Goal: Find specific page/section: Find specific page/section

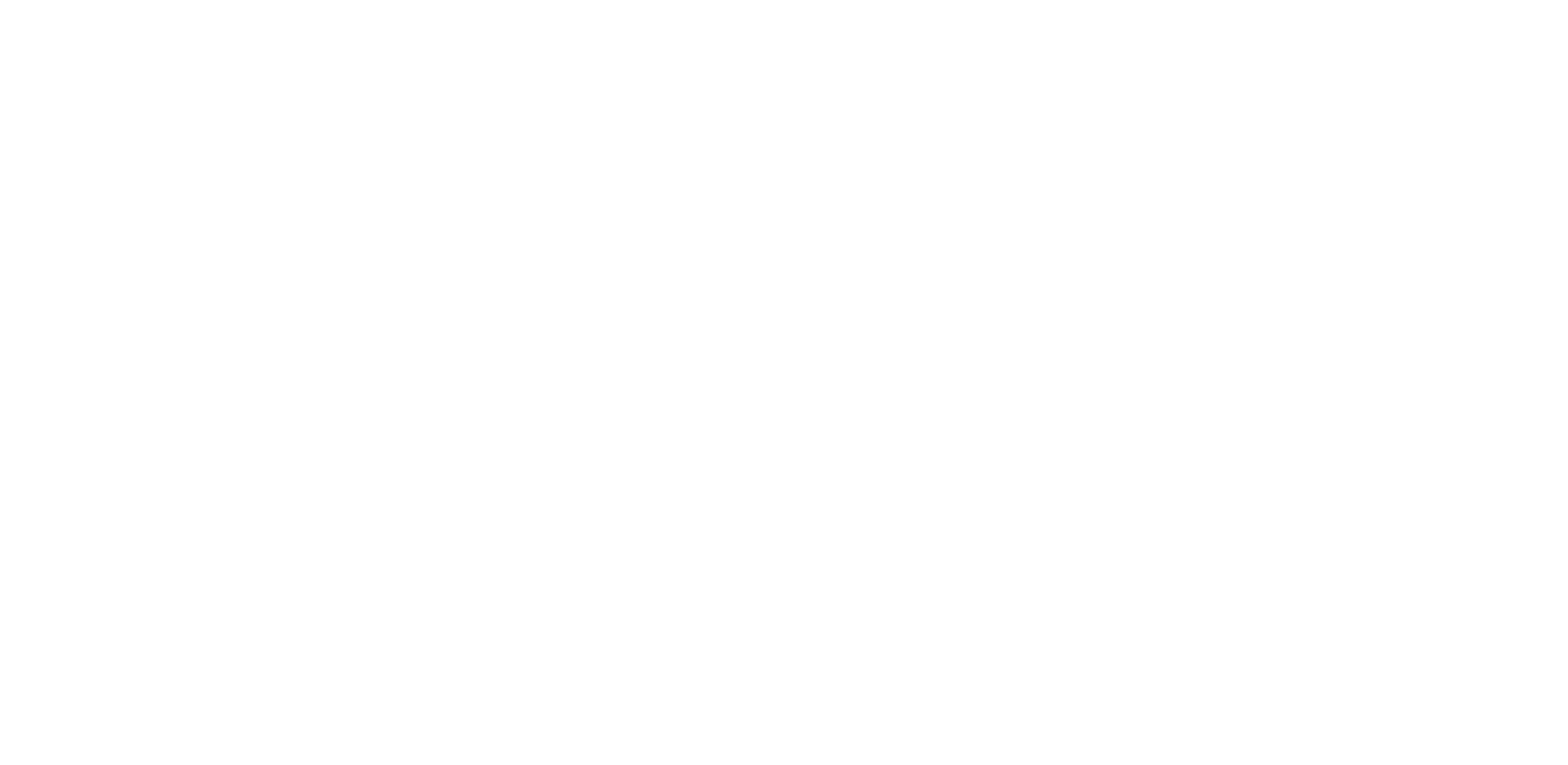
click at [69, 184] on div at bounding box center [784, 382] width 1568 height 765
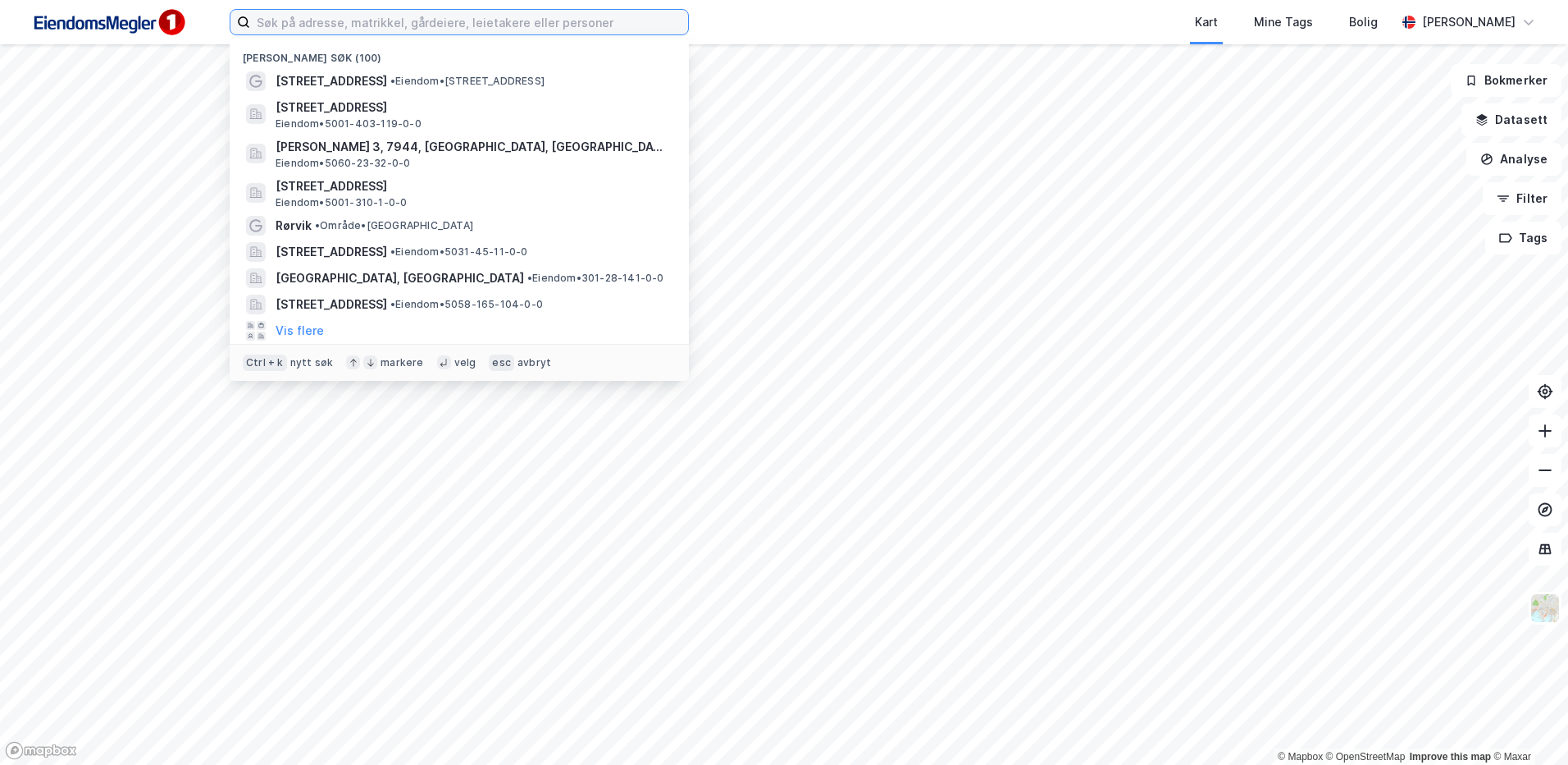
click at [455, 16] on input at bounding box center [468, 22] width 438 height 24
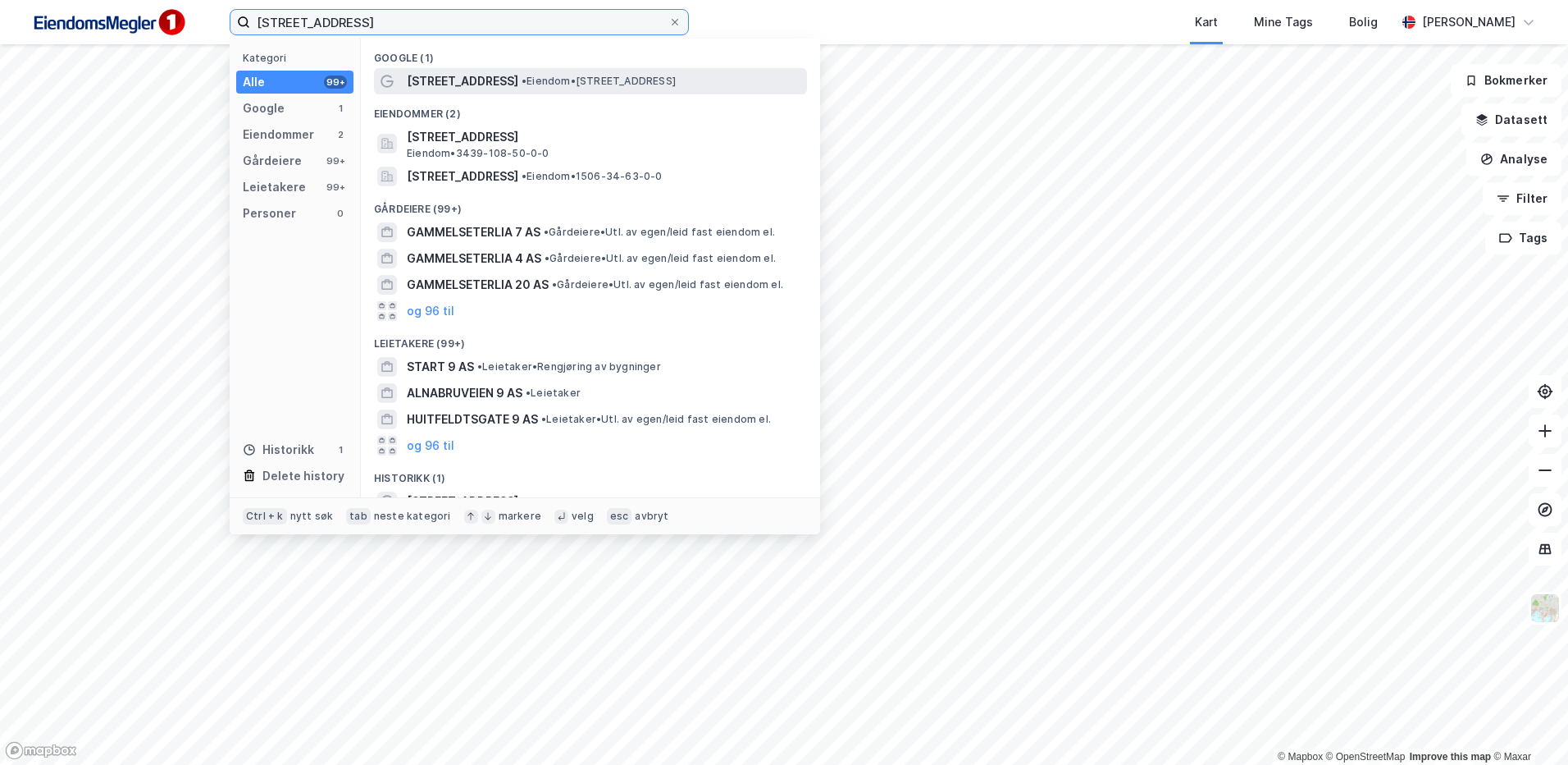
type input "[STREET_ADDRESS]"
click at [485, 72] on span "[STREET_ADDRESS]" at bounding box center [462, 82] width 111 height 20
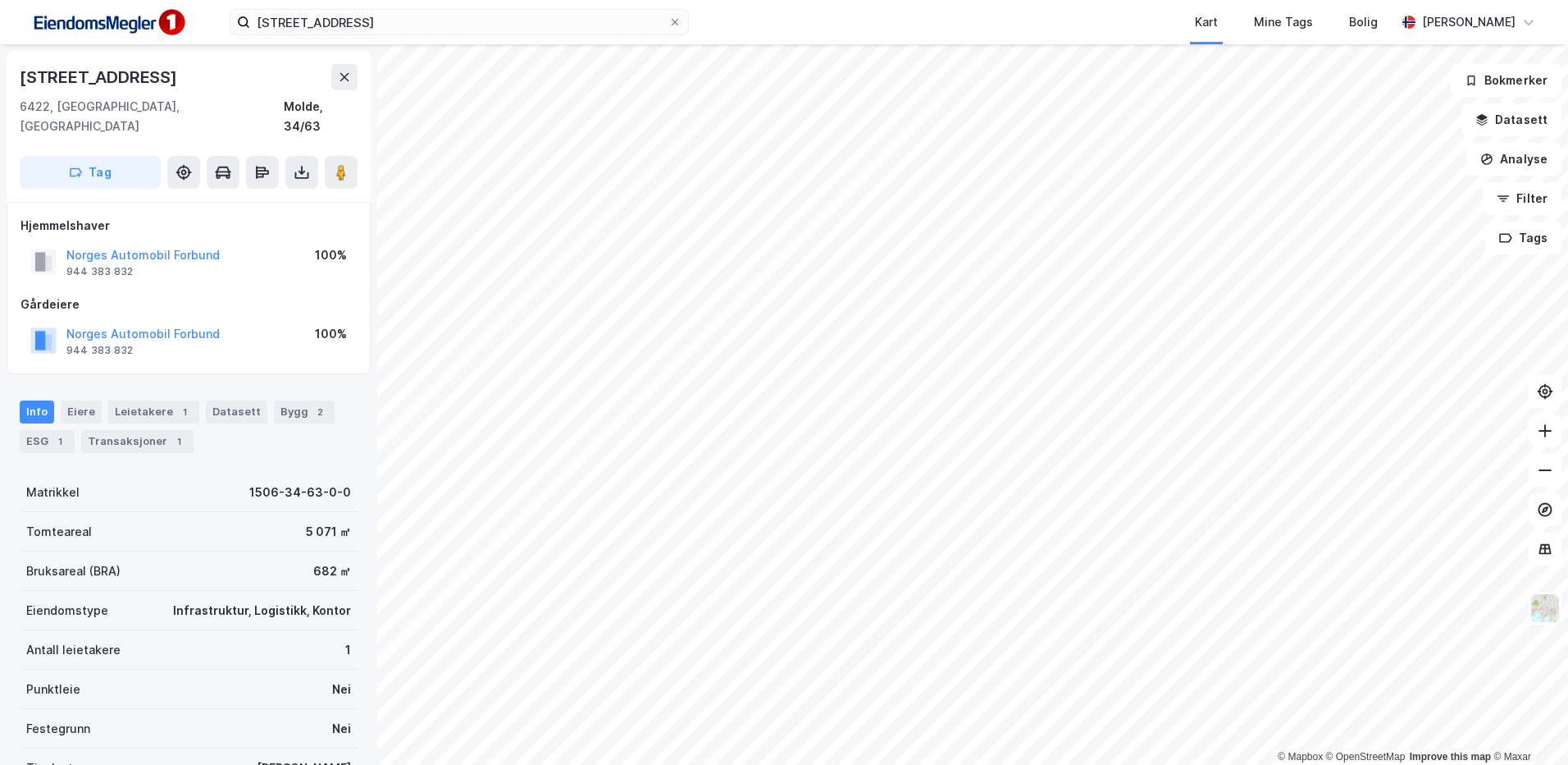
click at [38, 202] on div "Hjemmelshaver Norges Automobil Forbund 944 383 832 100% Gårdeiere Norges Automo…" at bounding box center [188, 288] width 364 height 172
click at [1551, 603] on img at bounding box center [1544, 608] width 31 height 31
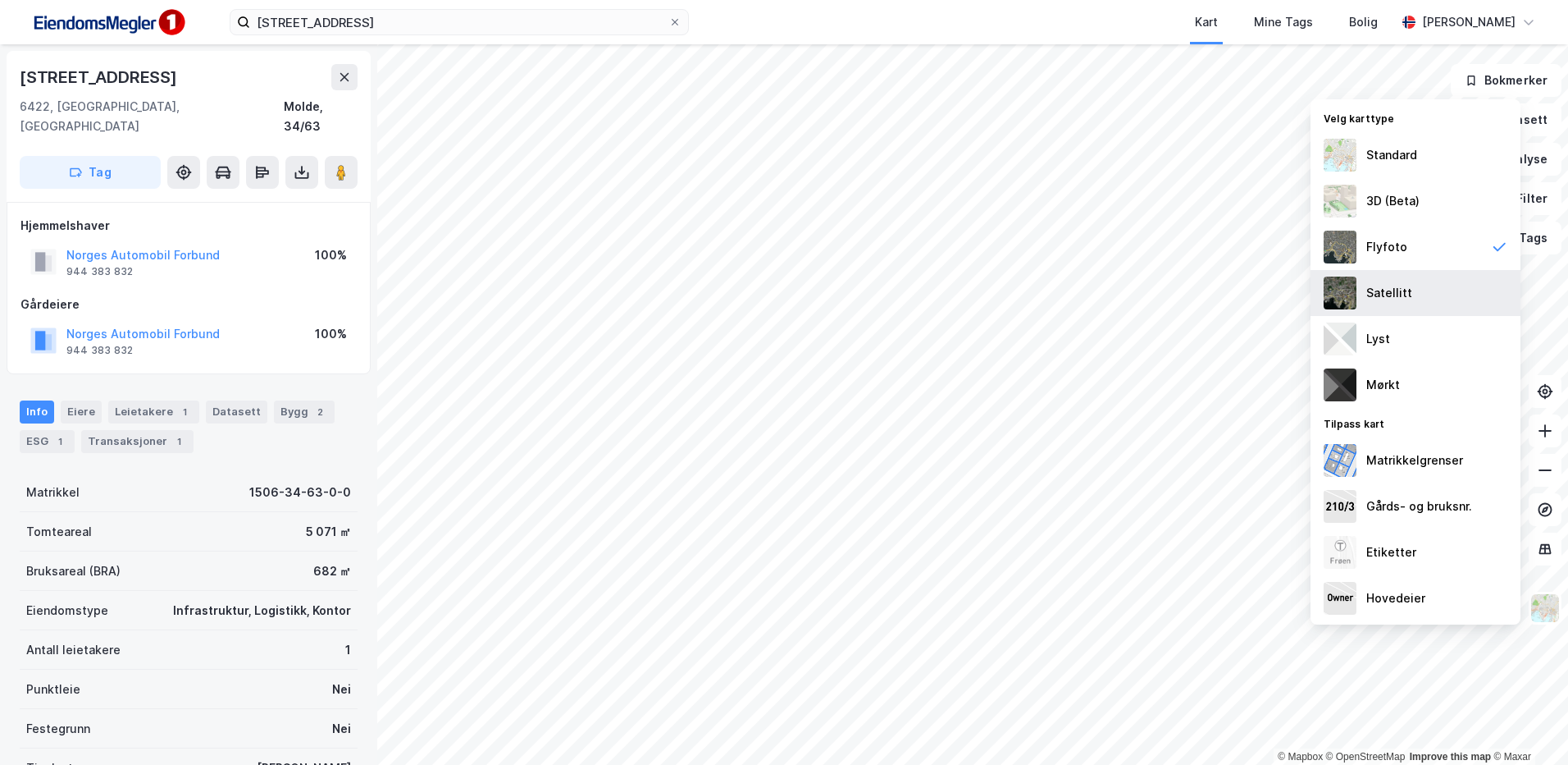
click at [1417, 300] on div "Satellitt" at bounding box center [1416, 293] width 210 height 46
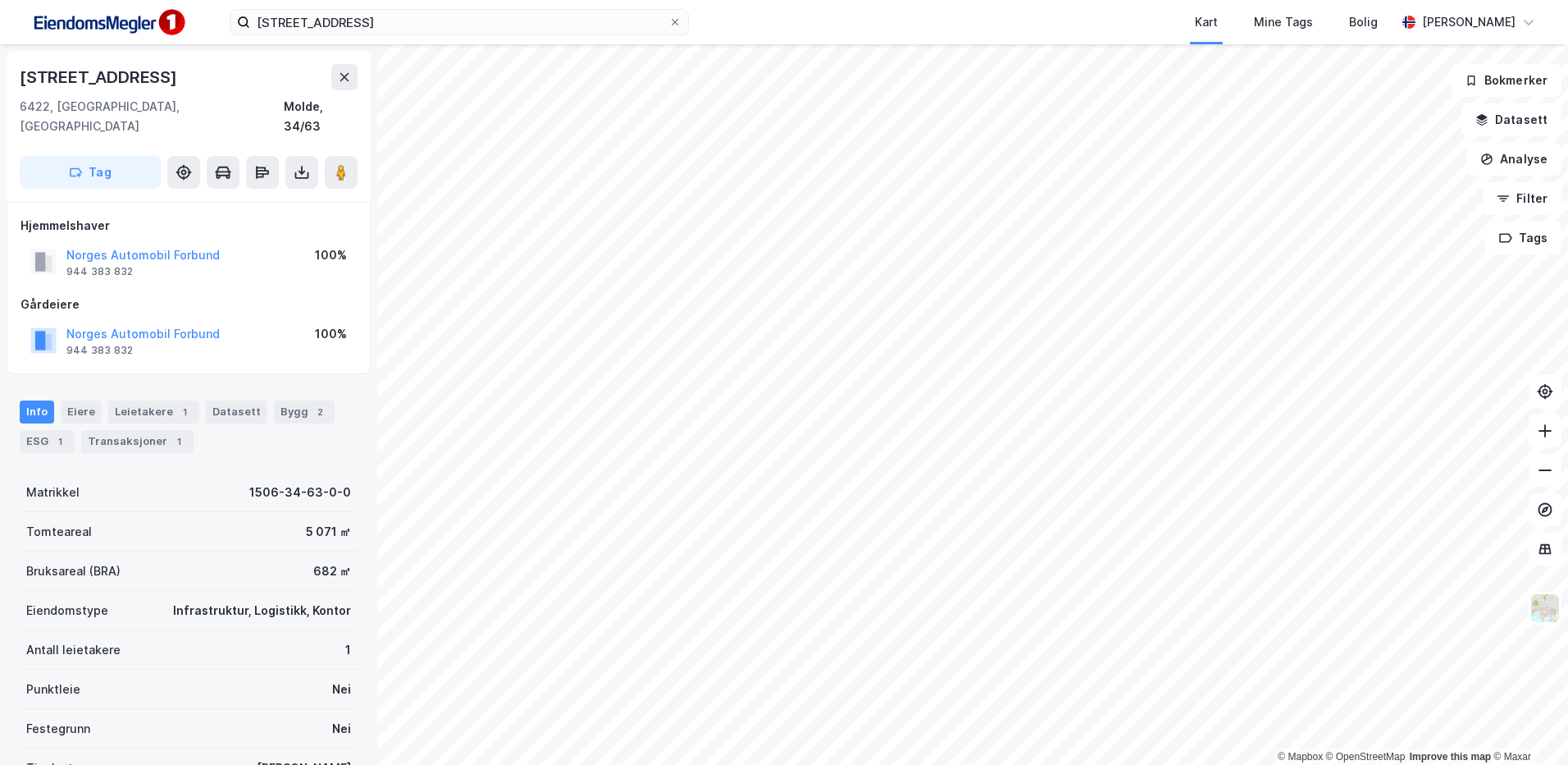
click at [73, 216] on div "Hjemmelshaver" at bounding box center [188, 226] width 336 height 20
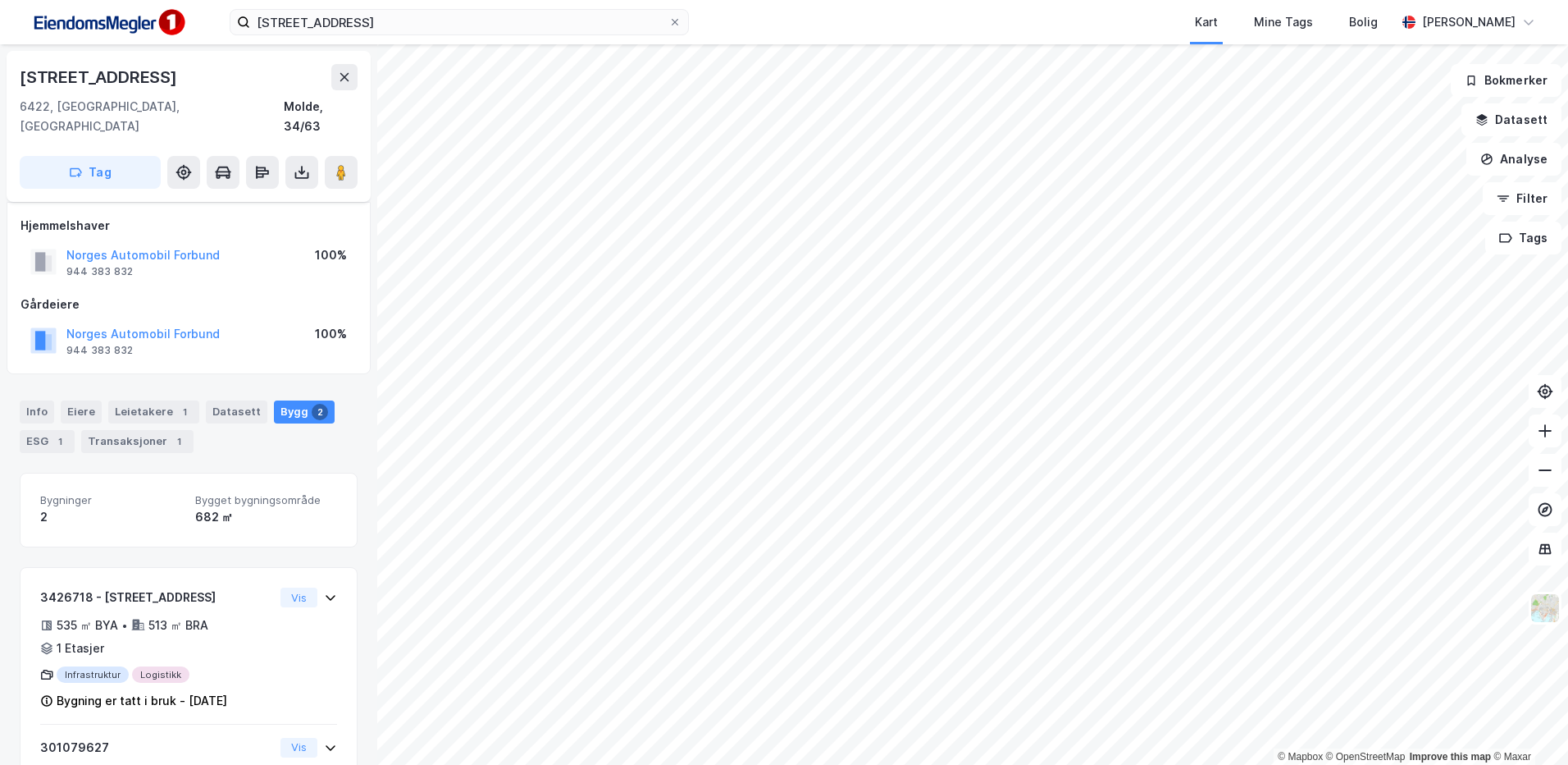
scroll to position [135, 0]
